Goal: Transaction & Acquisition: Purchase product/service

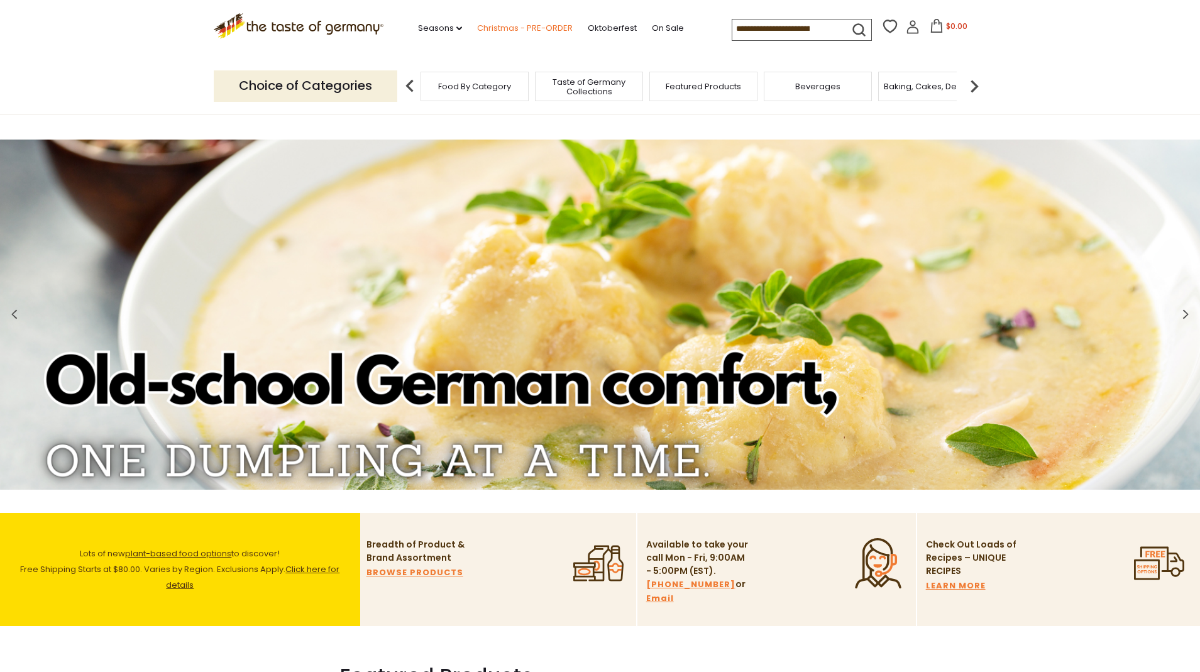
click at [490, 27] on link "Christmas - PRE-ORDER" at bounding box center [525, 28] width 96 height 14
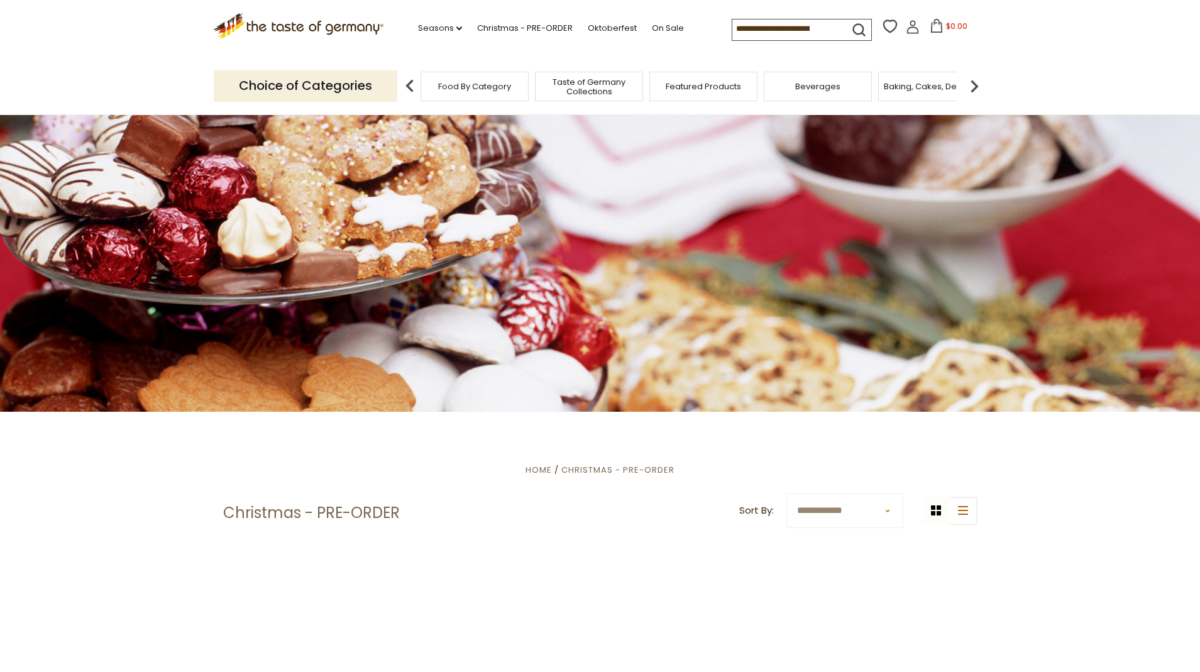
click at [906, 26] on icon at bounding box center [913, 27] width 14 height 14
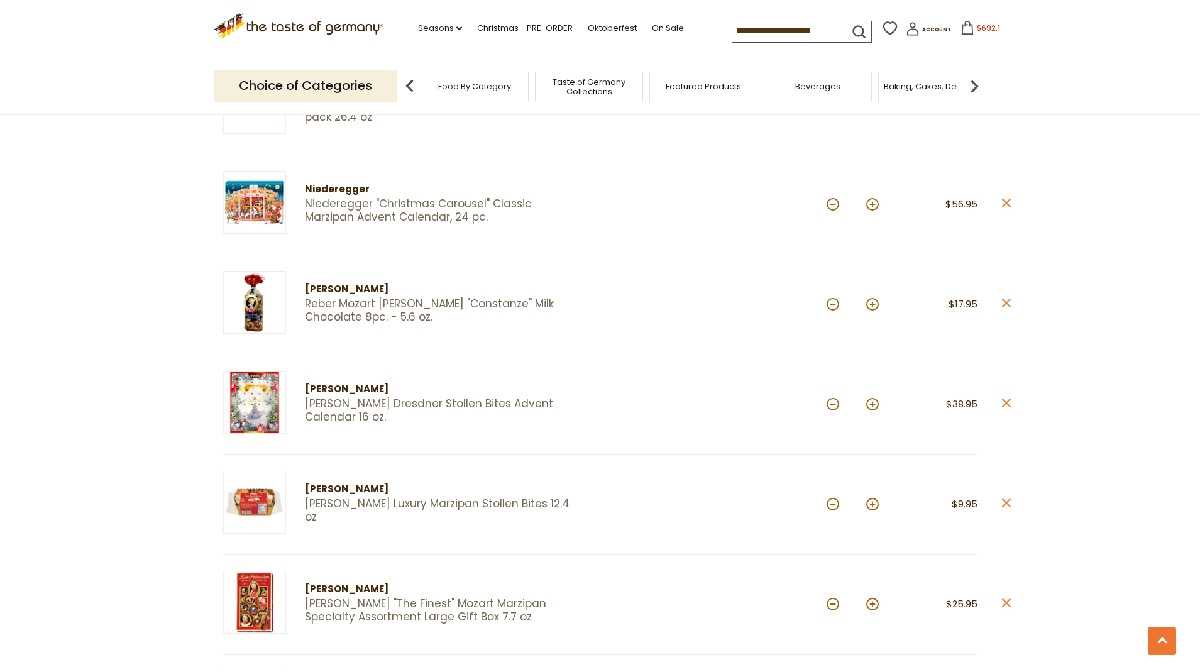
scroll to position [2559, 0]
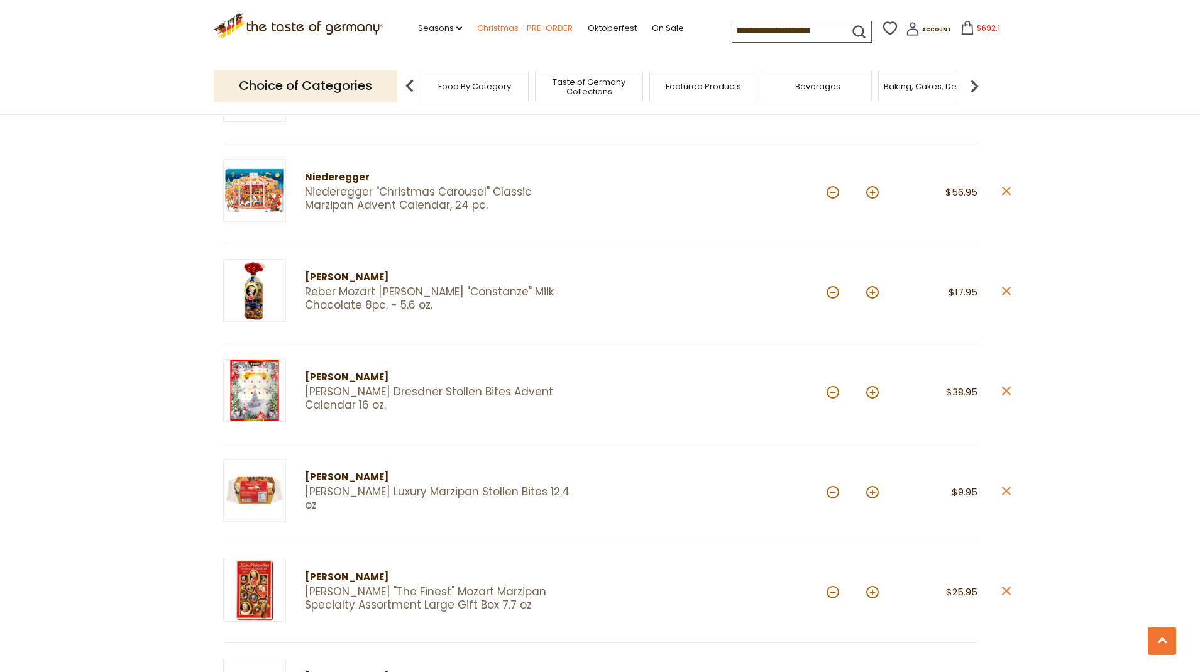
click at [480, 21] on link "Christmas - PRE-ORDER" at bounding box center [525, 28] width 96 height 14
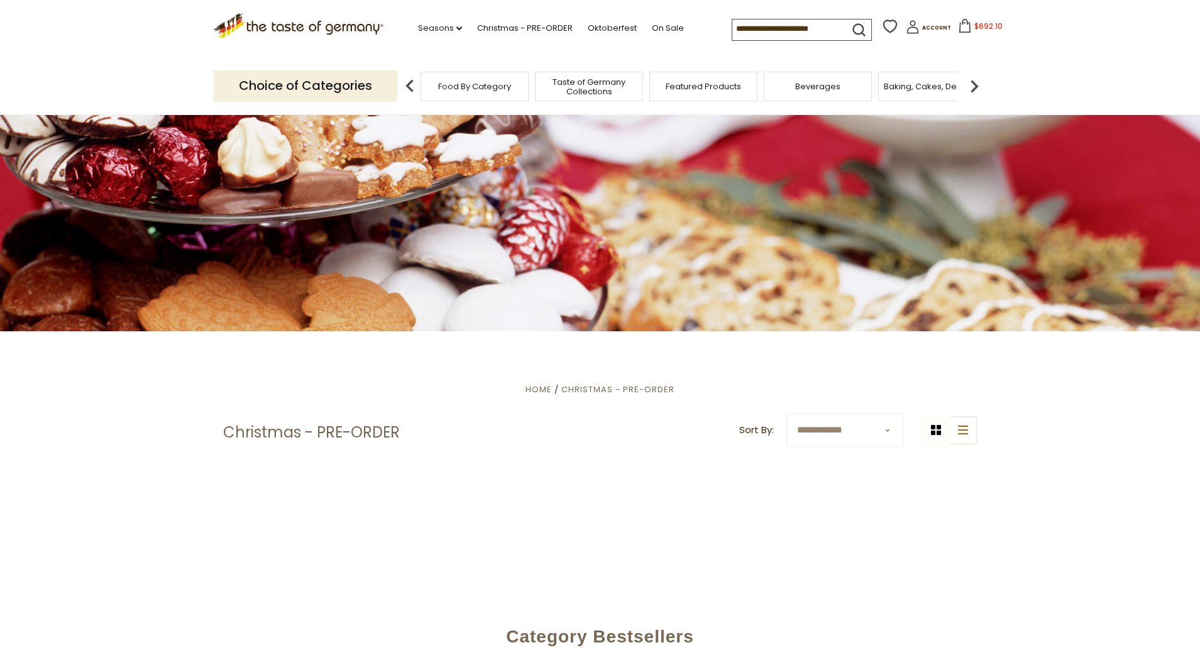
scroll to position [174, 0]
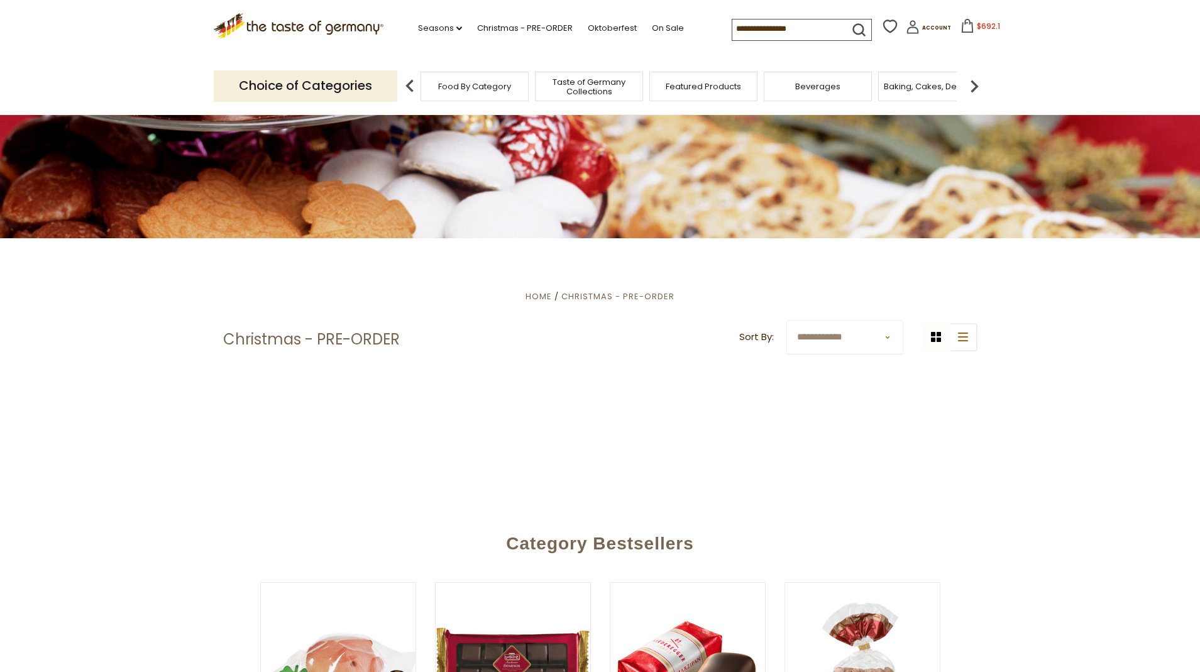
select select "******"
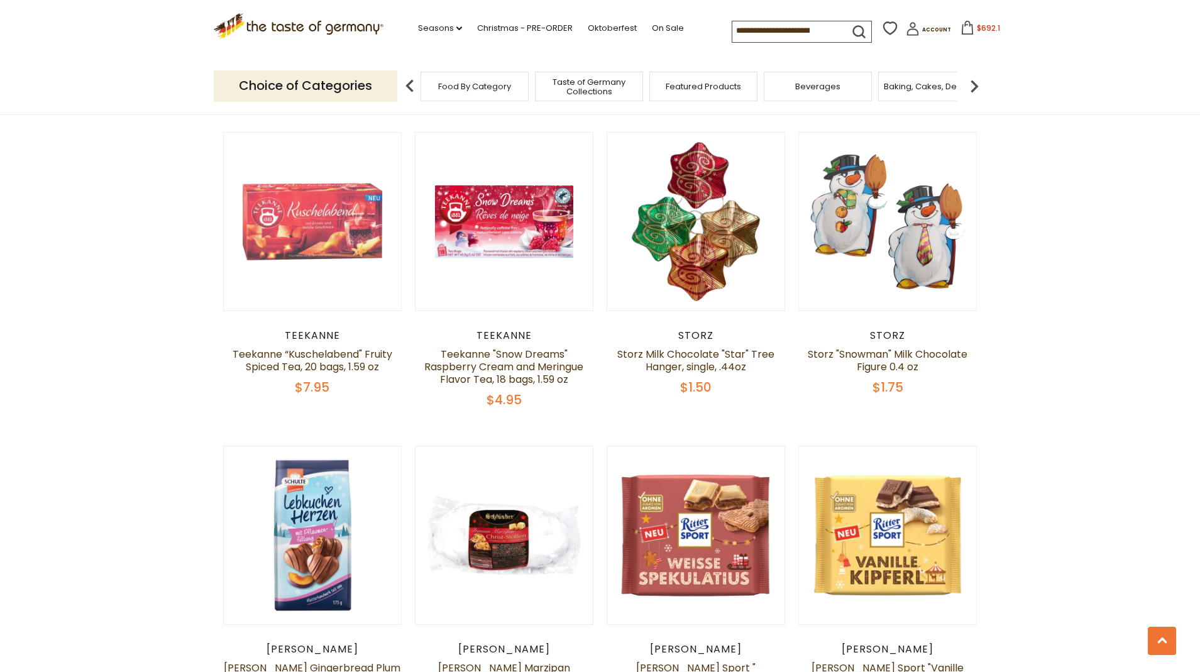
scroll to position [1864, 0]
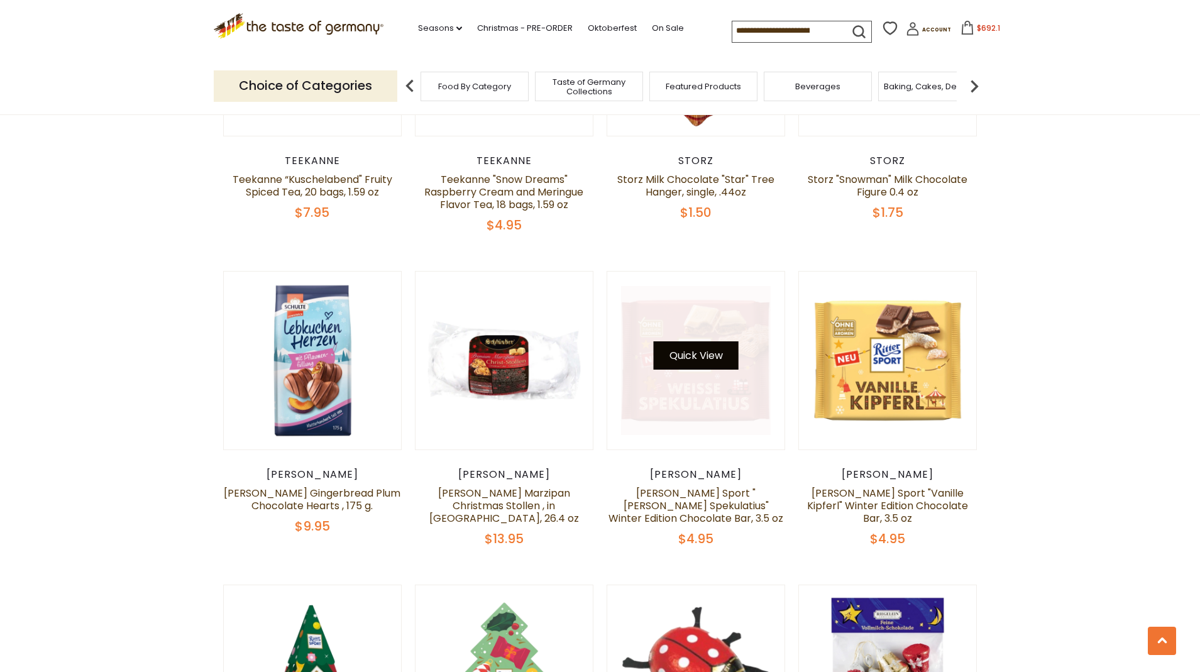
click at [700, 341] on button "Quick View" at bounding box center [696, 355] width 85 height 28
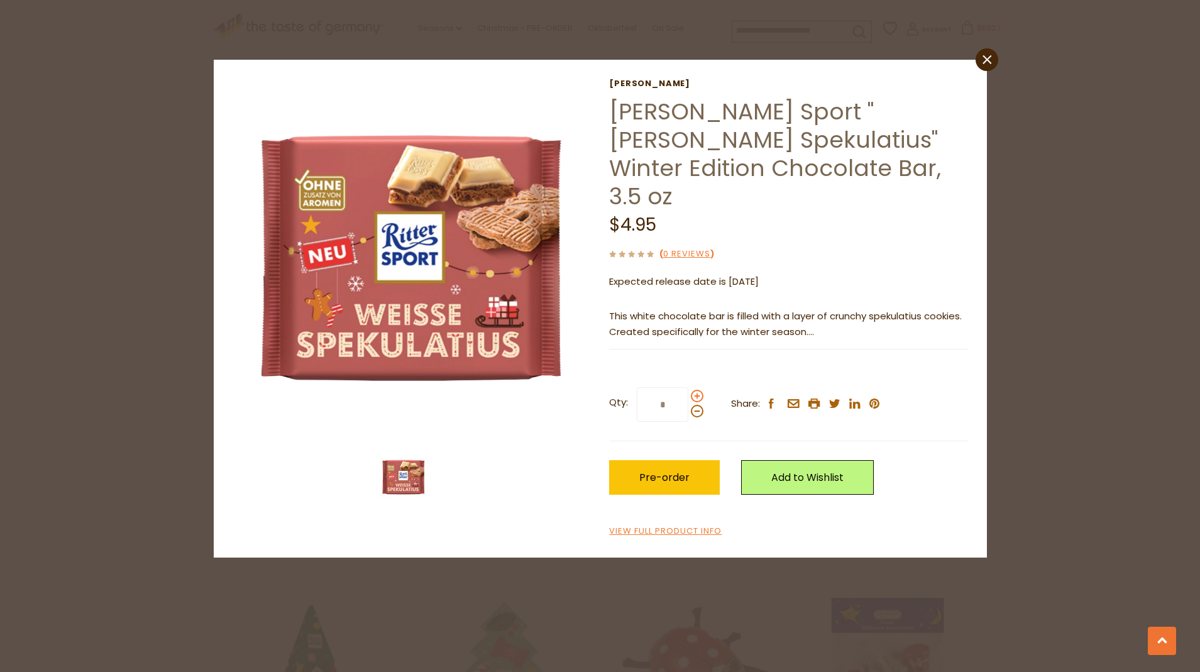
click at [697, 390] on span at bounding box center [697, 396] width 13 height 13
click at [688, 387] on input "*" at bounding box center [663, 404] width 52 height 35
type input "*"
click at [663, 470] on span "Pre-order" at bounding box center [664, 477] width 50 height 14
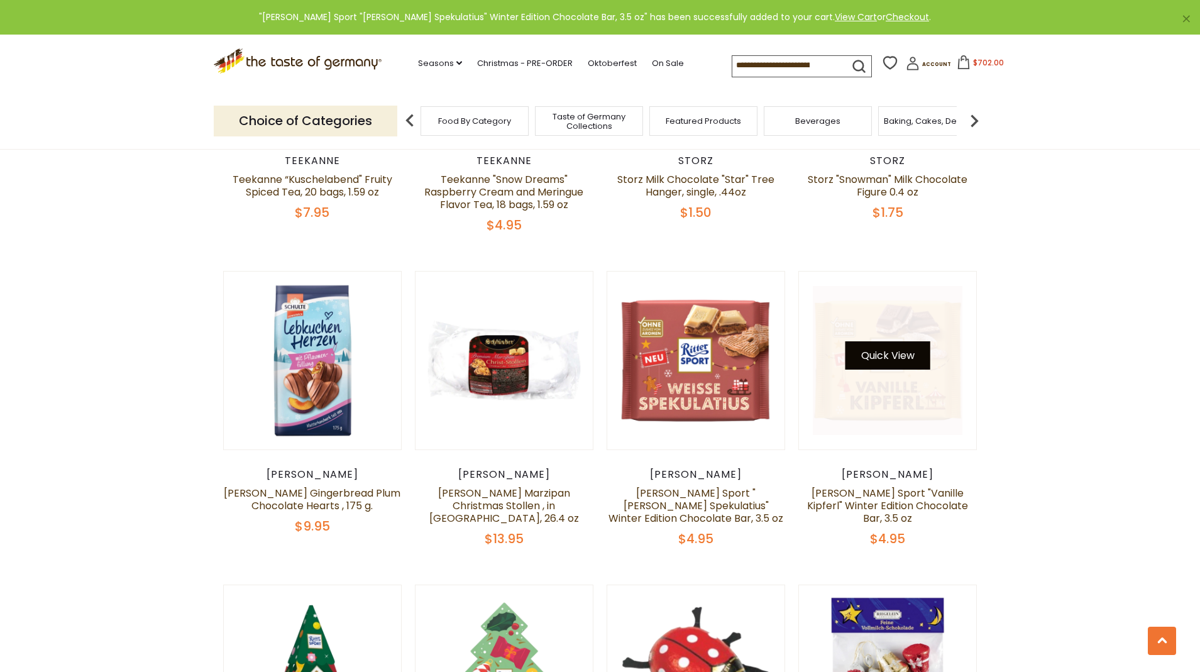
click at [901, 341] on button "Quick View" at bounding box center [888, 355] width 85 height 28
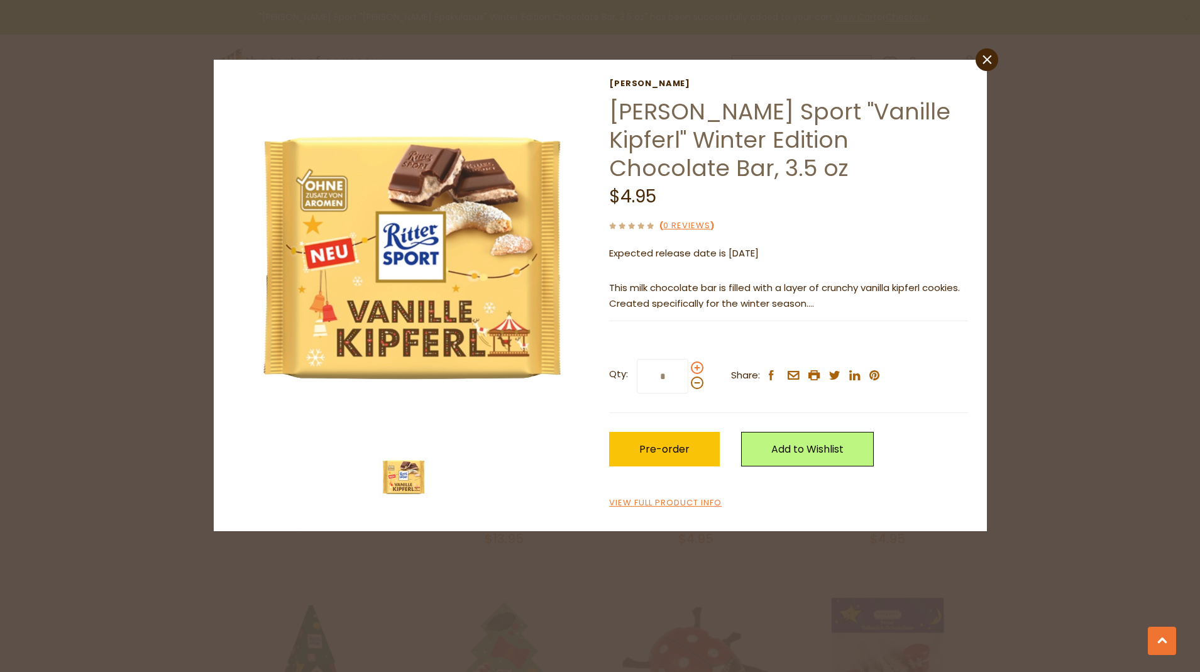
click at [695, 364] on span at bounding box center [697, 367] width 13 height 13
click at [688, 364] on input "*" at bounding box center [663, 376] width 52 height 35
type input "*"
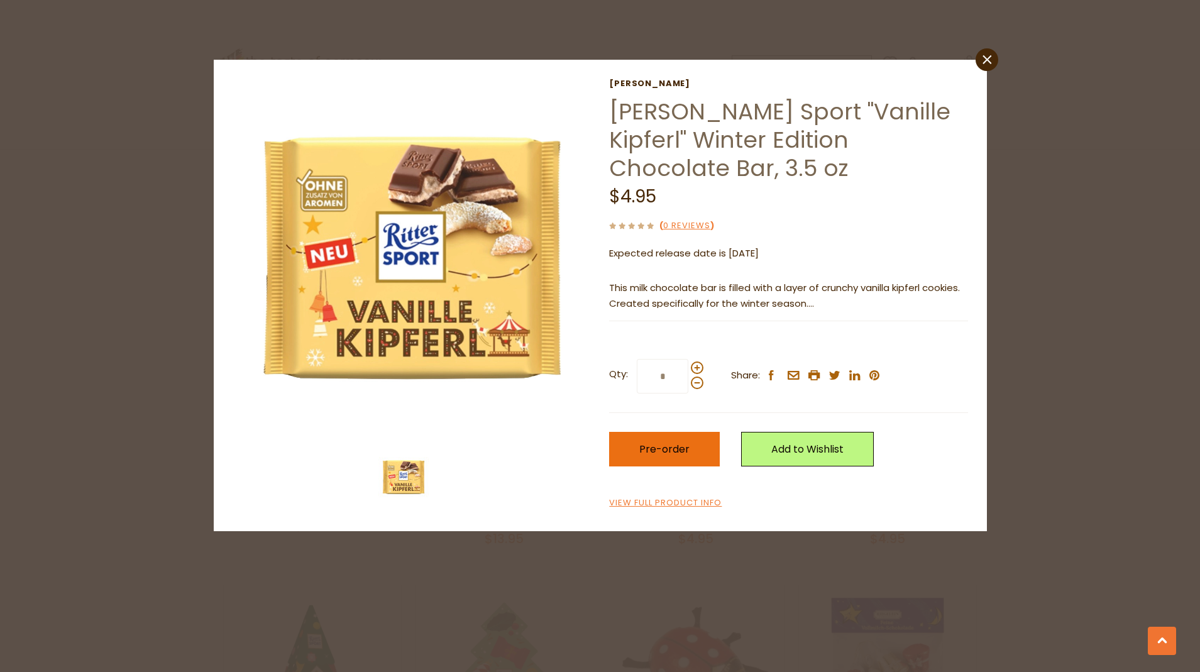
click at [677, 445] on span "Pre-order" at bounding box center [664, 449] width 50 height 14
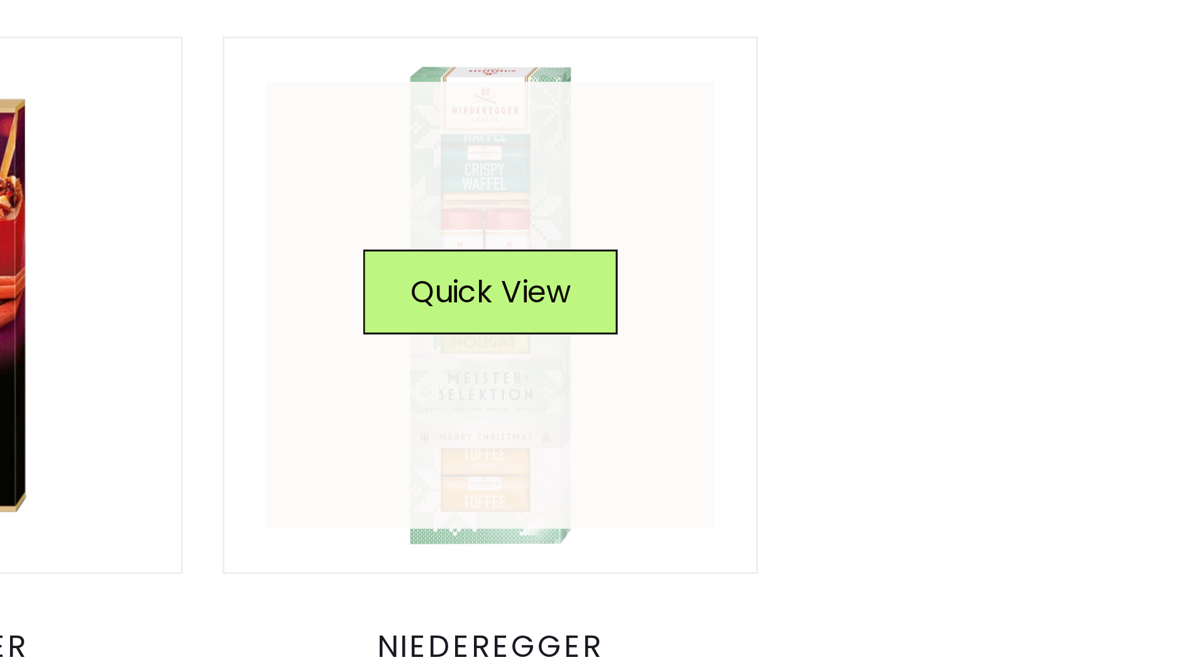
scroll to position [2845, 0]
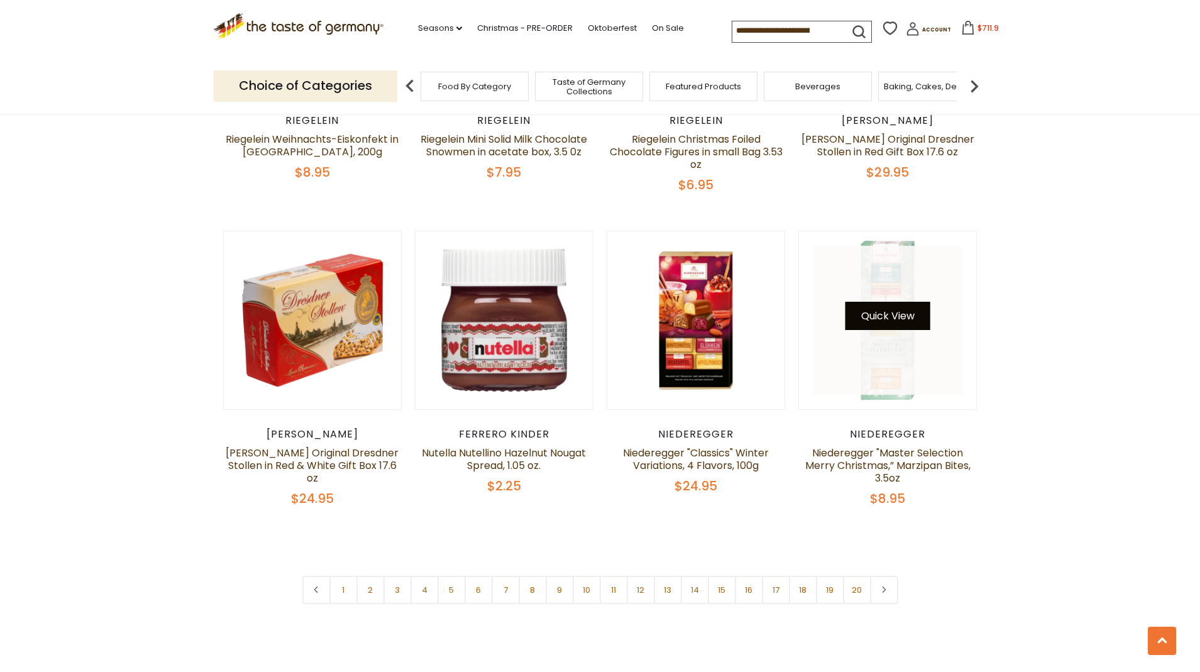
click at [890, 302] on button "Quick View" at bounding box center [888, 316] width 85 height 28
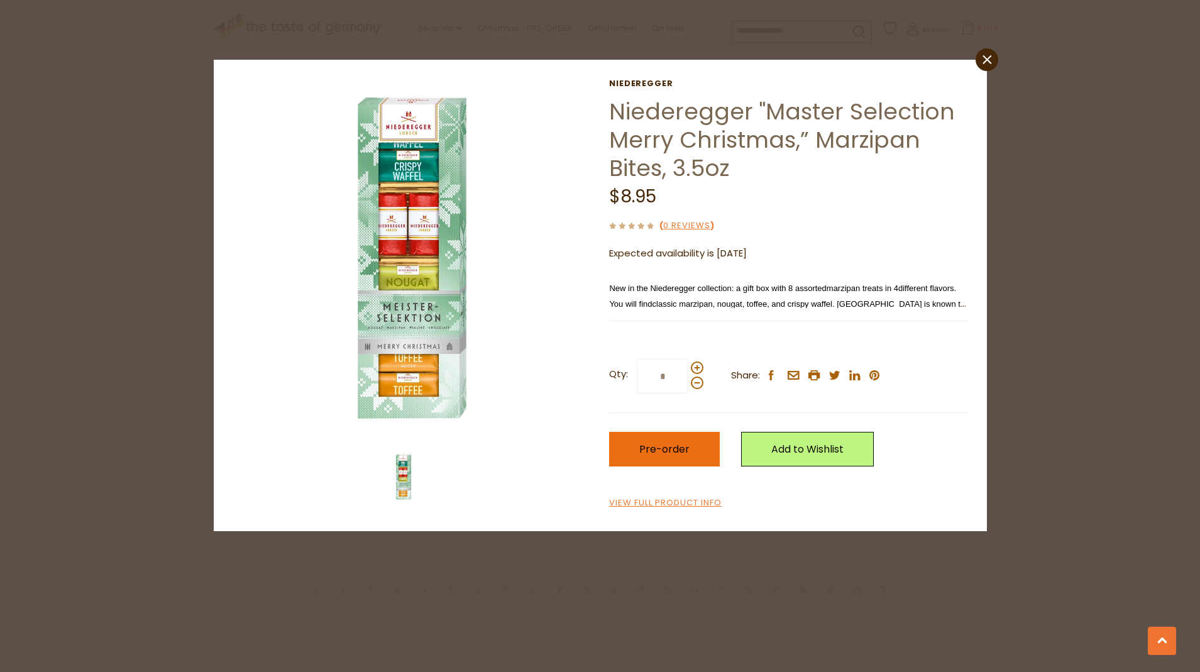
click at [663, 446] on span "Pre-order" at bounding box center [664, 449] width 50 height 14
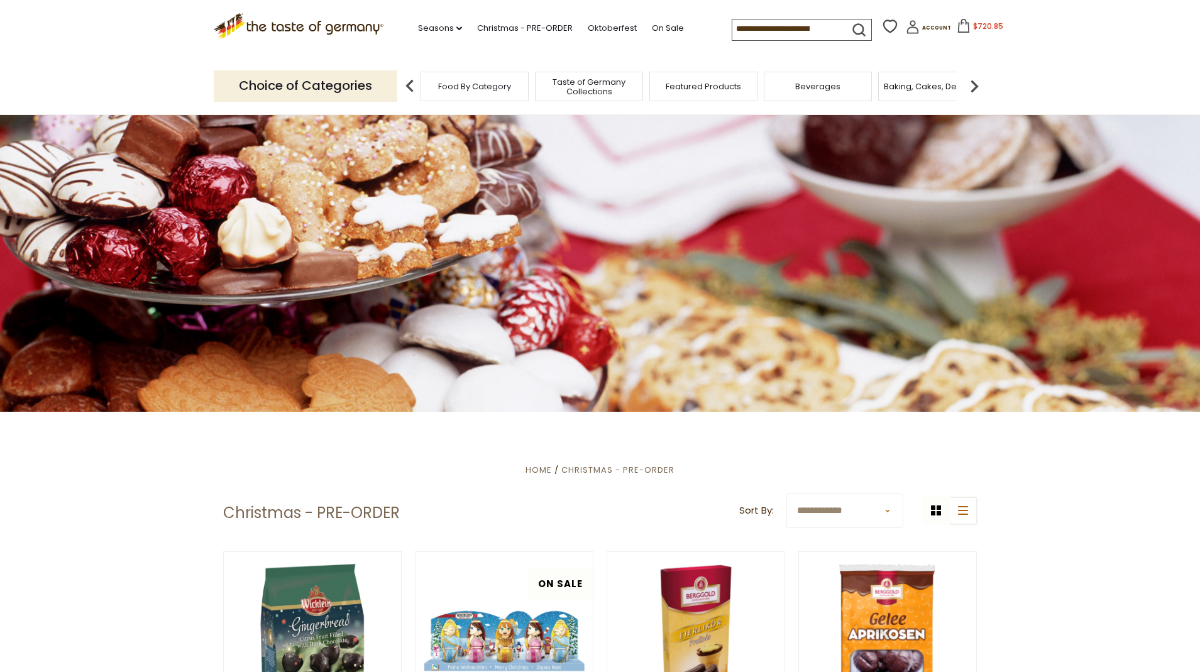
scroll to position [0, 0]
click at [805, 25] on input at bounding box center [785, 28] width 106 height 18
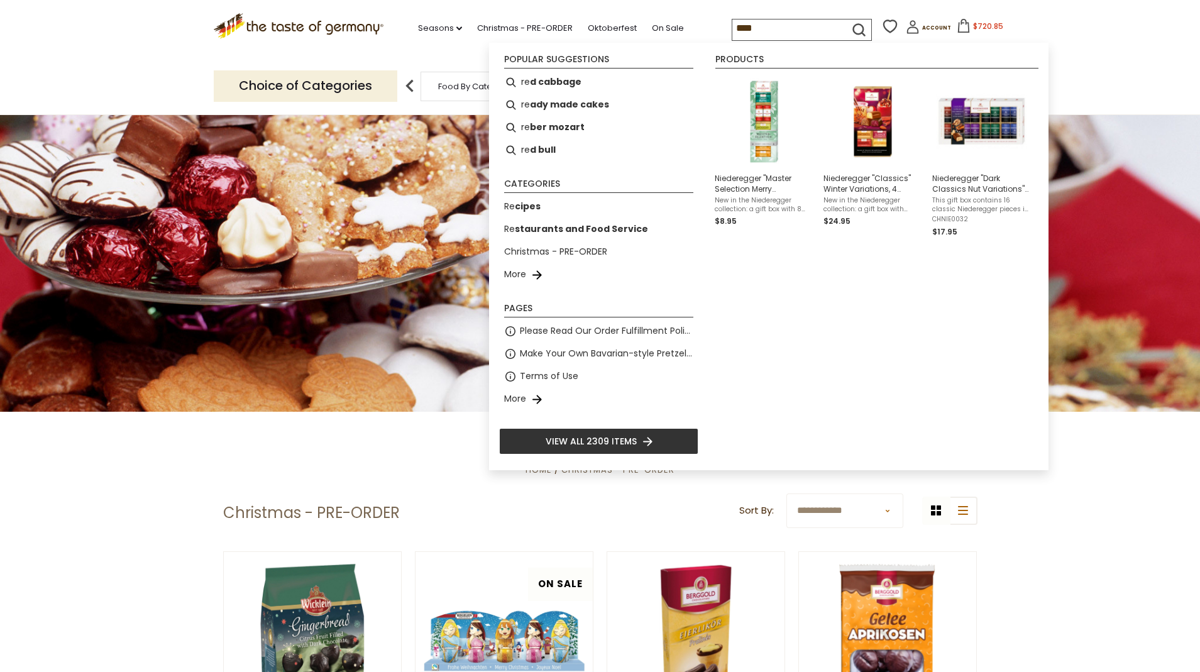
type input "*****"
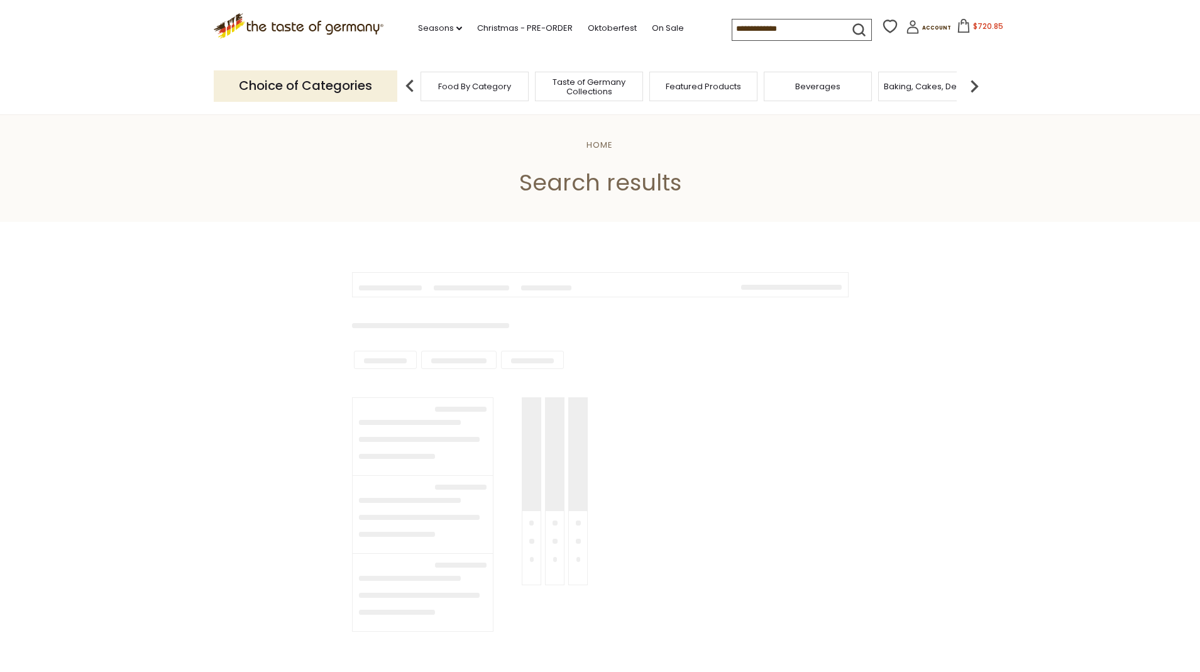
type input "*****"
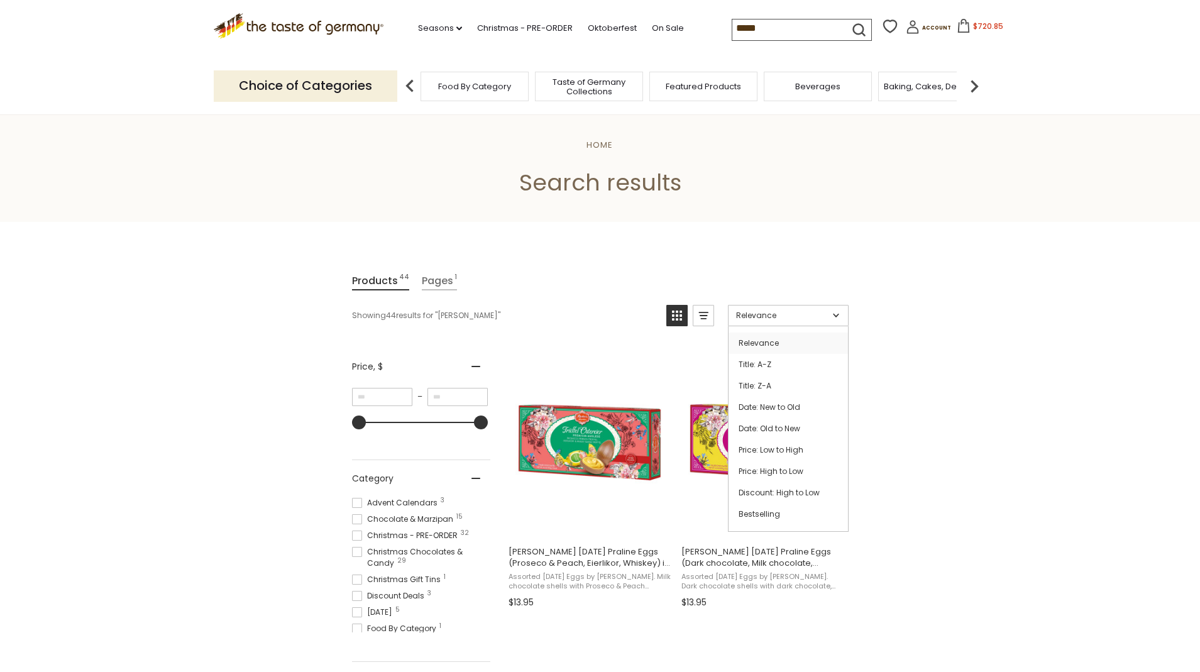
click at [778, 407] on link "Date: New to Old" at bounding box center [788, 407] width 119 height 21
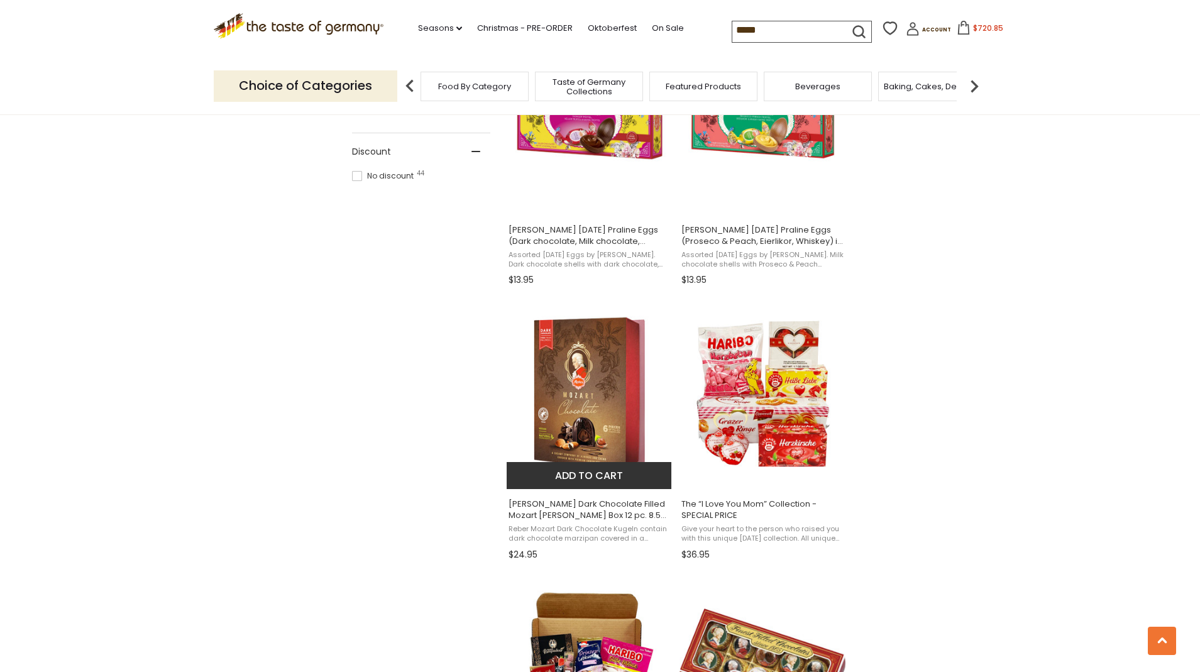
scroll to position [871, 1]
click at [569, 476] on button "Add to cart" at bounding box center [589, 474] width 165 height 27
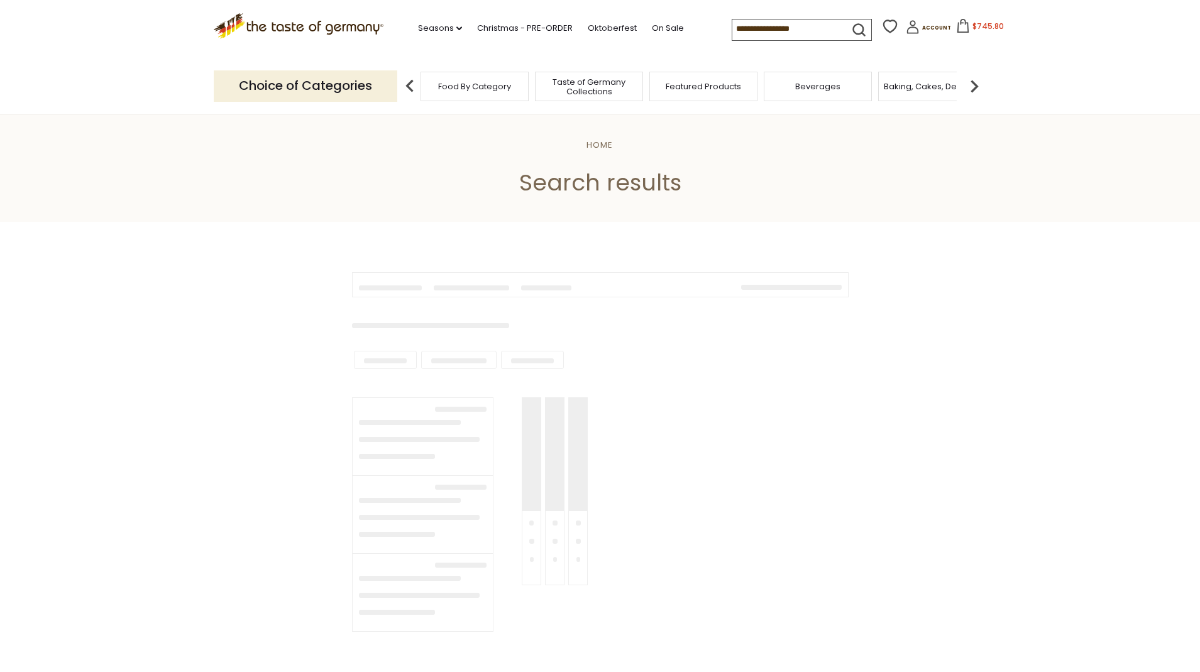
type input "*****"
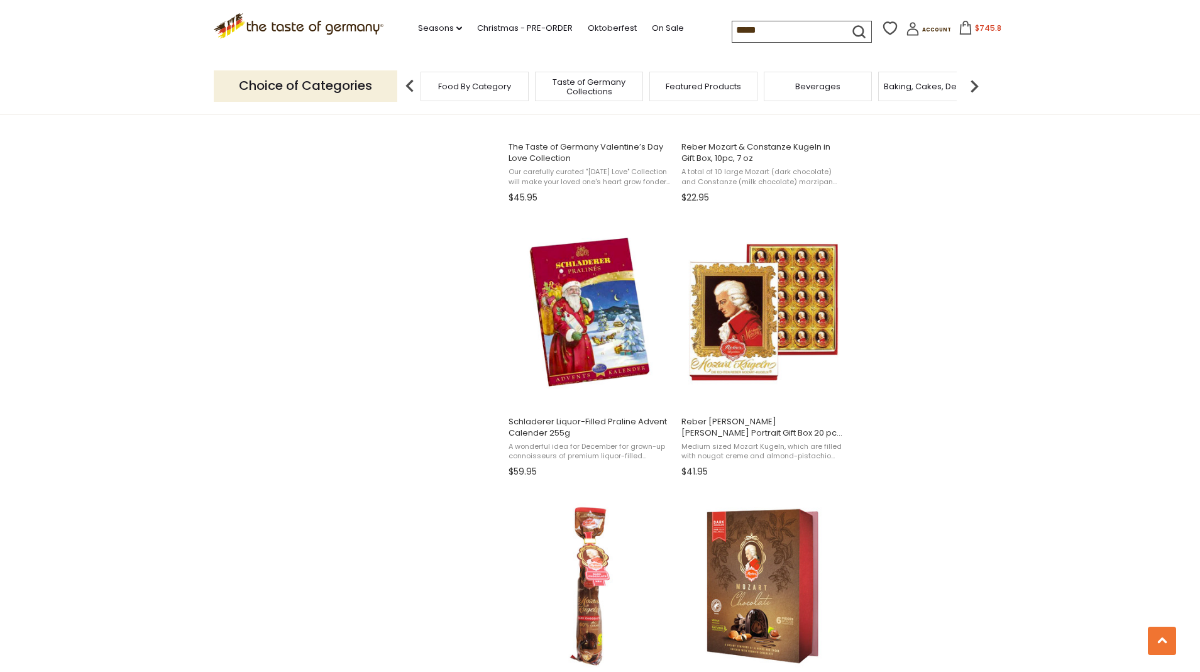
scroll to position [1503, 0]
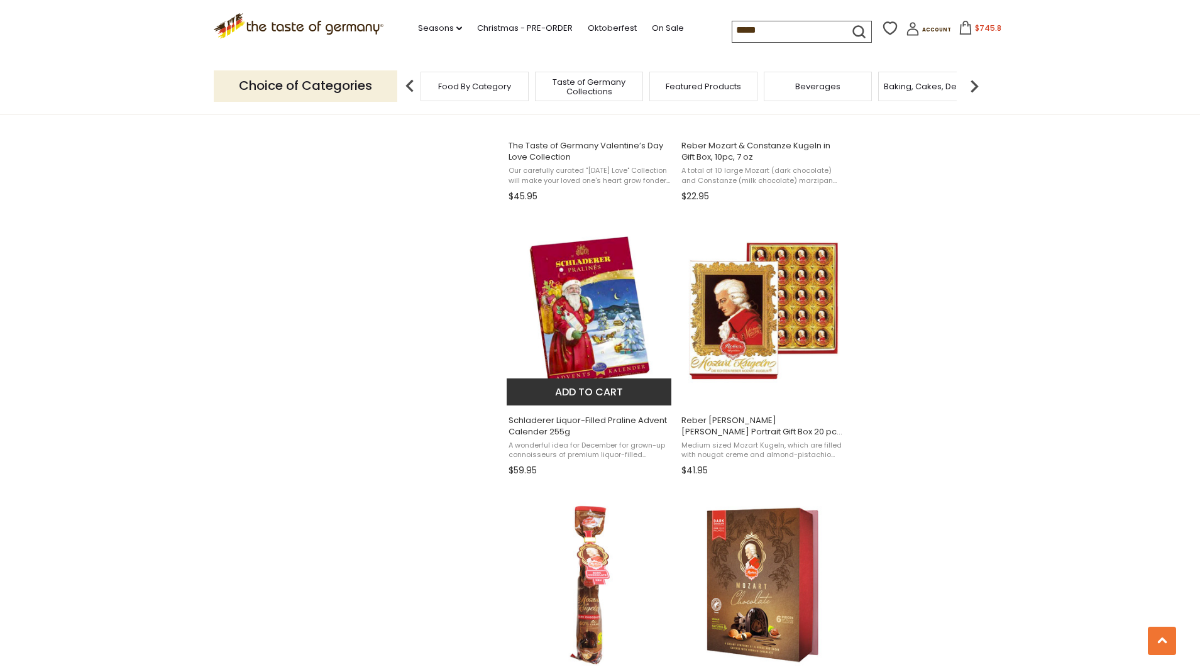
click at [615, 389] on button "Add to cart" at bounding box center [589, 391] width 165 height 27
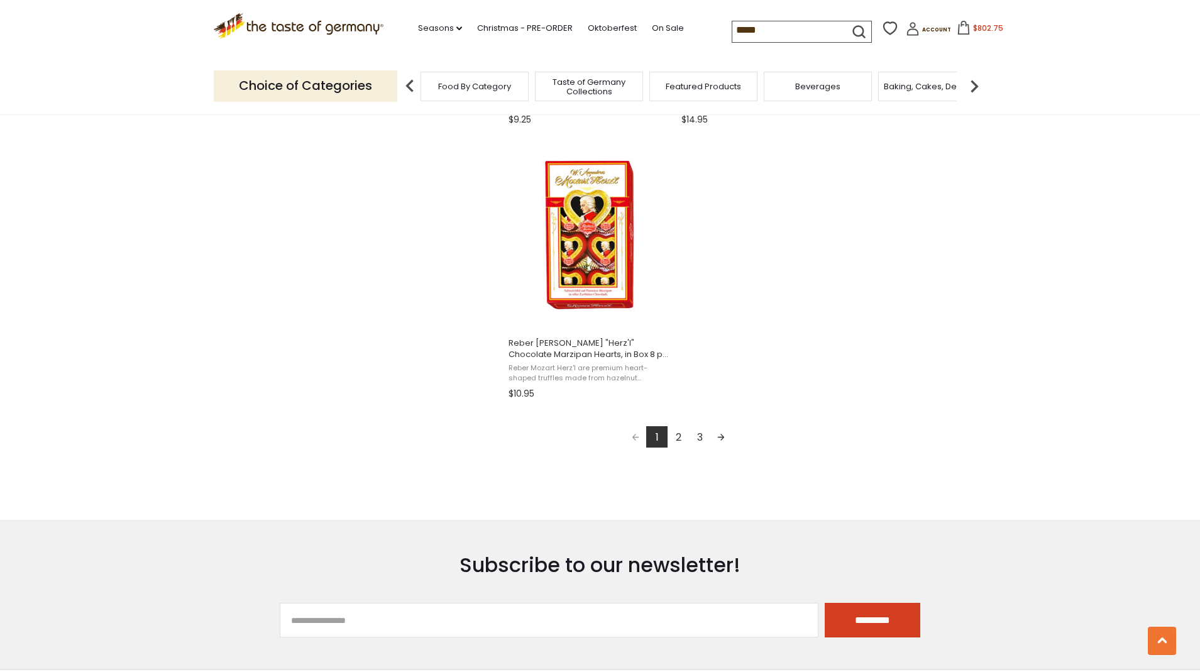
scroll to position [2337, 0]
